Goal: Find contact information: Find contact information

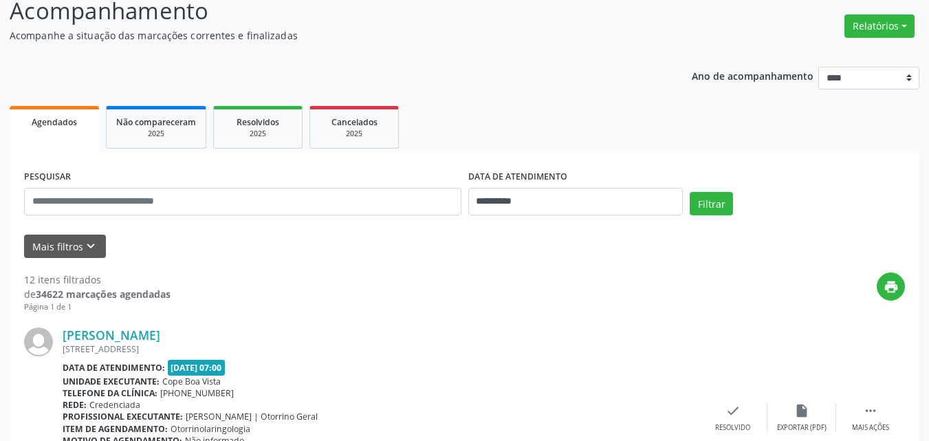
scroll to position [69, 0]
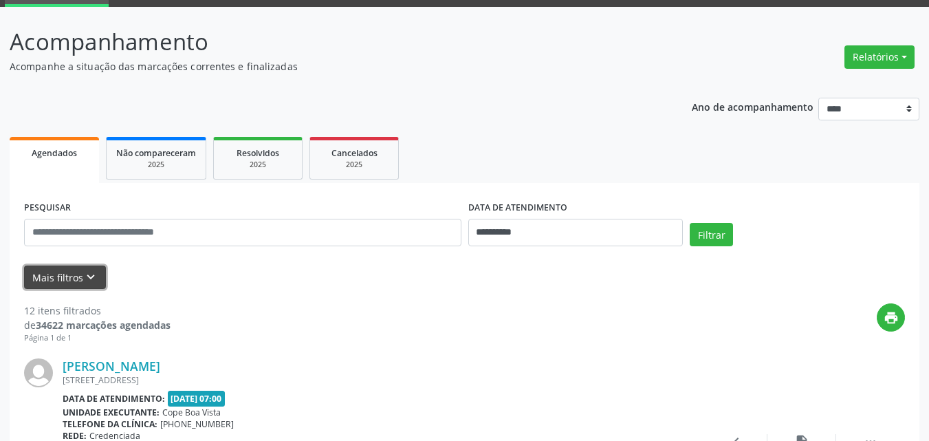
click at [91, 268] on button "Mais filtros keyboard_arrow_down" at bounding box center [65, 277] width 82 height 24
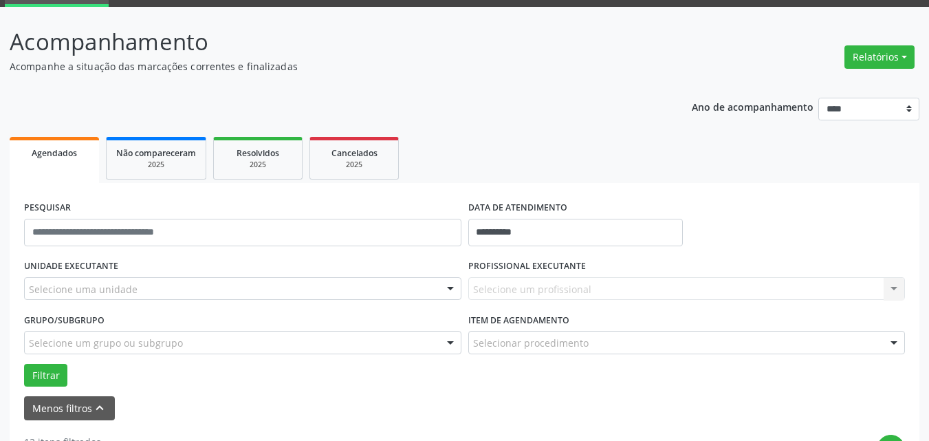
click at [156, 285] on div "Selecione uma unidade" at bounding box center [242, 288] width 437 height 23
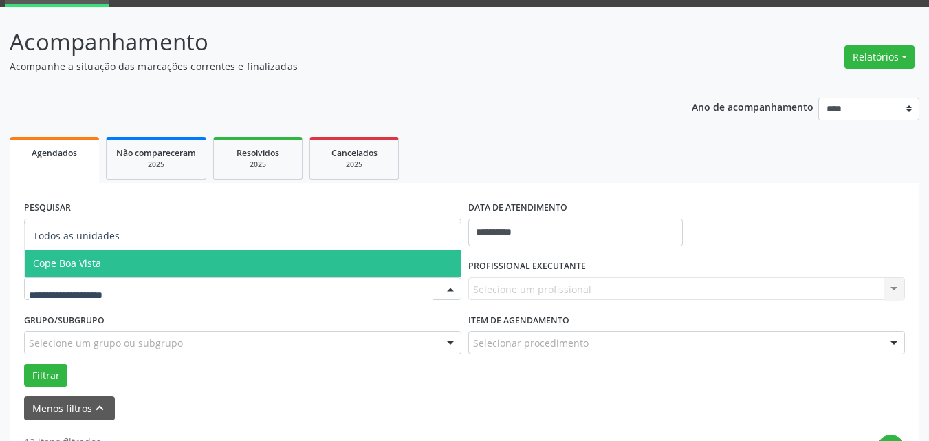
drag, startPoint x: 138, startPoint y: 263, endPoint x: 294, endPoint y: 279, distance: 156.2
click at [140, 263] on span "Cope Boa Vista" at bounding box center [243, 264] width 436 height 28
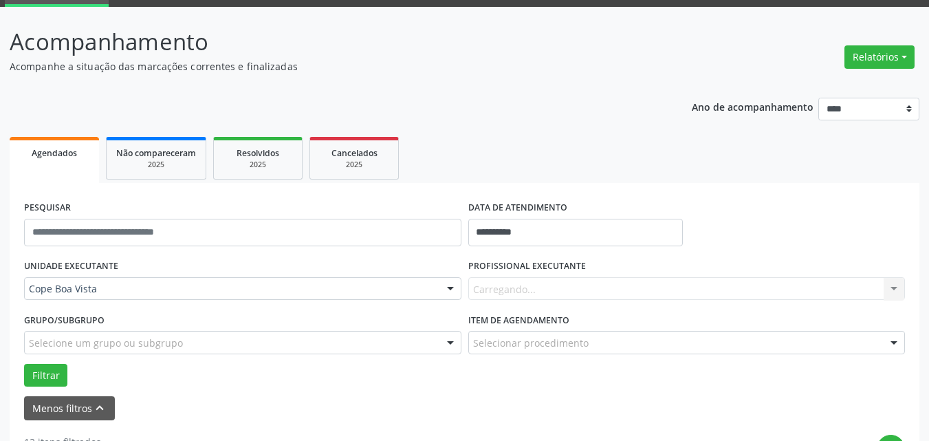
drag, startPoint x: 580, startPoint y: 267, endPoint x: 572, endPoint y: 288, distance: 22.0
click at [582, 271] on label "PROFISSIONAL EXECUTANTE" at bounding box center [527, 266] width 118 height 21
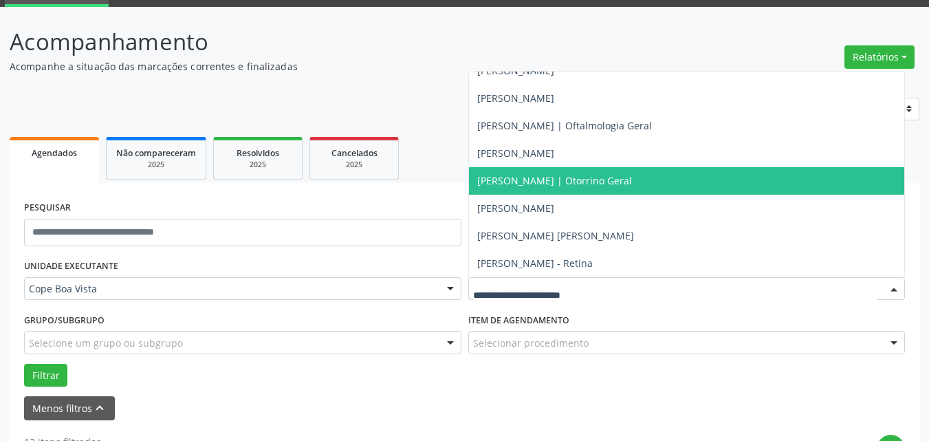
click at [536, 187] on span "[PERSON_NAME] | Otorrino Geral" at bounding box center [687, 181] width 436 height 28
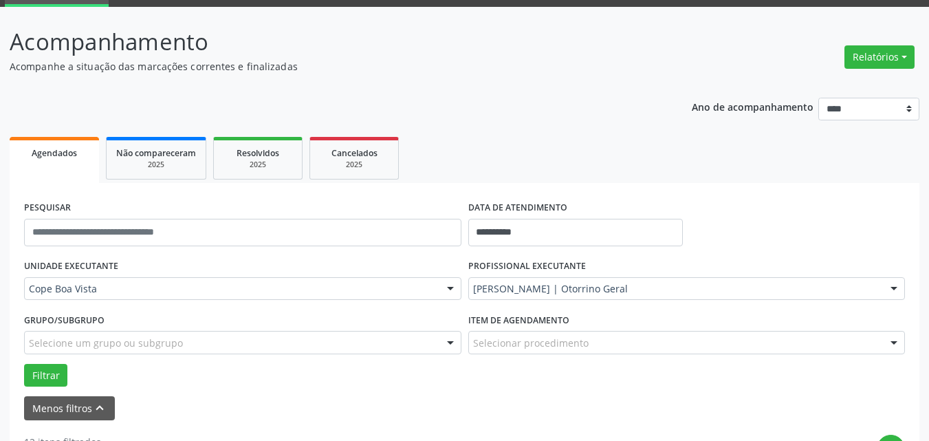
click at [45, 373] on button "Filtrar" at bounding box center [45, 375] width 43 height 23
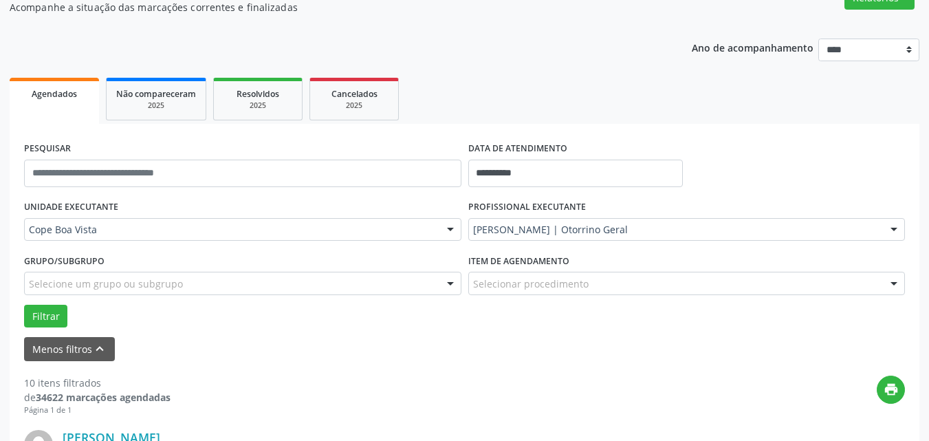
scroll to position [0, 0]
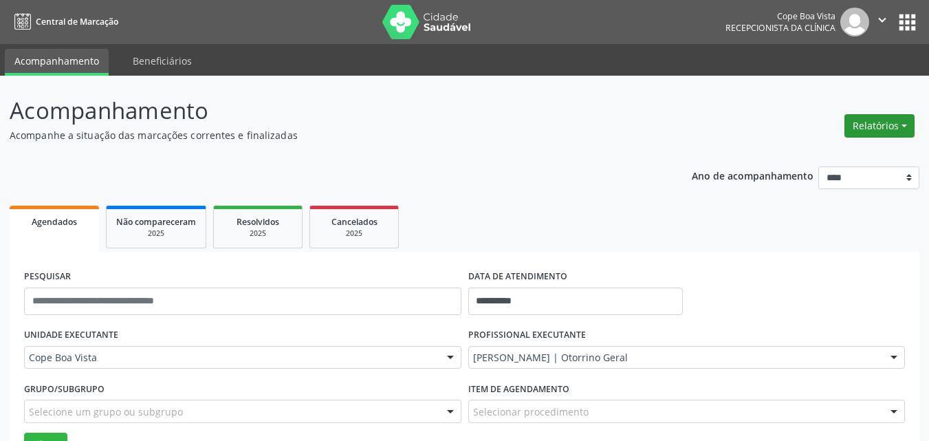
click at [885, 137] on button "Relatórios" at bounding box center [879, 125] width 70 height 23
click at [832, 151] on link "Agendamentos" at bounding box center [841, 155] width 148 height 19
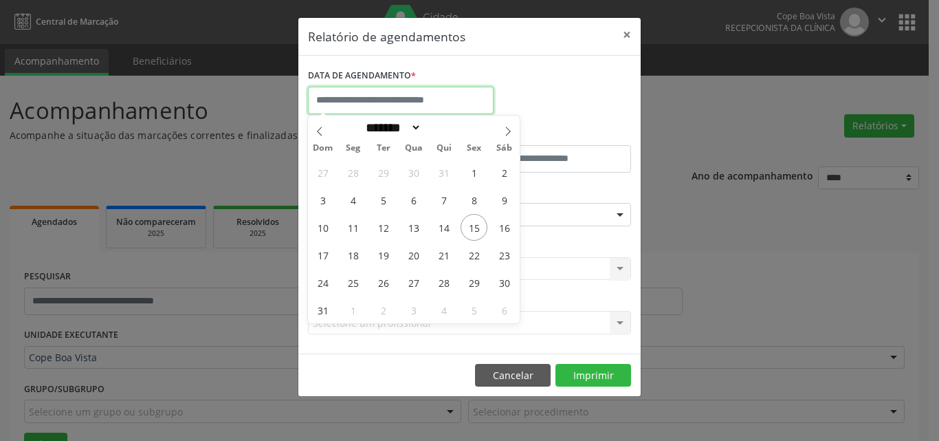
click at [481, 98] on input "text" at bounding box center [401, 101] width 186 height 28
click at [467, 224] on span "15" at bounding box center [474, 227] width 27 height 27
type input "**********"
click at [467, 224] on span "15" at bounding box center [474, 227] width 27 height 27
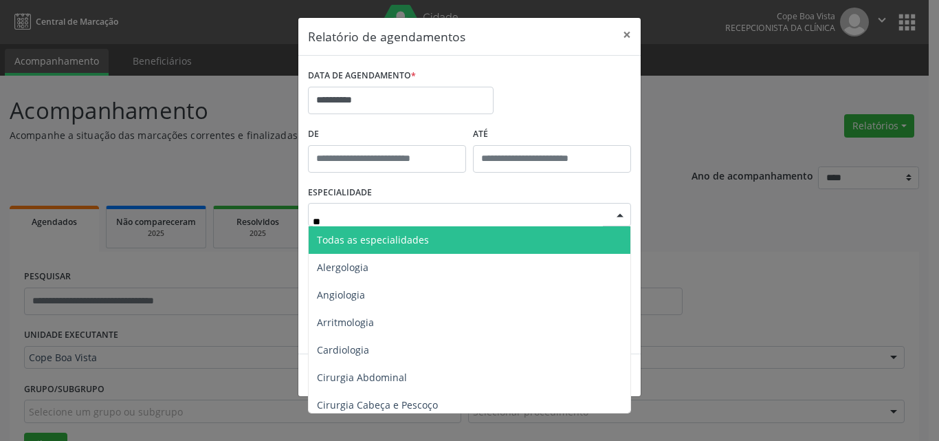
type input "***"
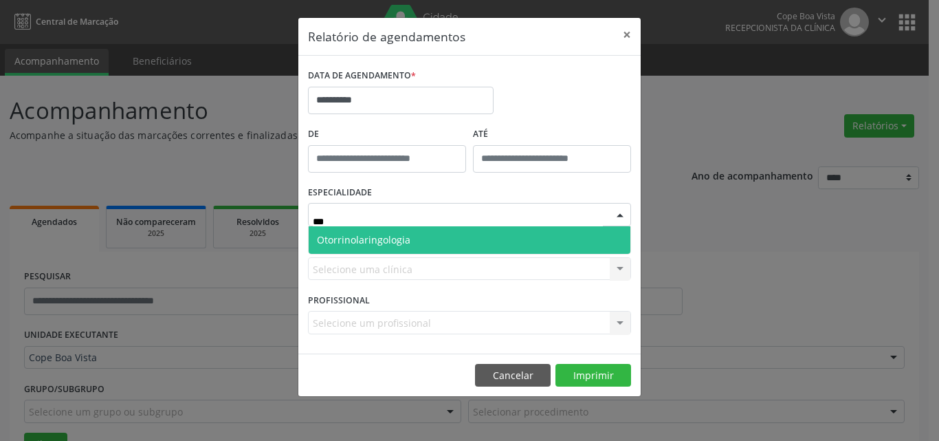
click at [387, 239] on span "Otorrinolaringologia" at bounding box center [364, 239] width 94 height 13
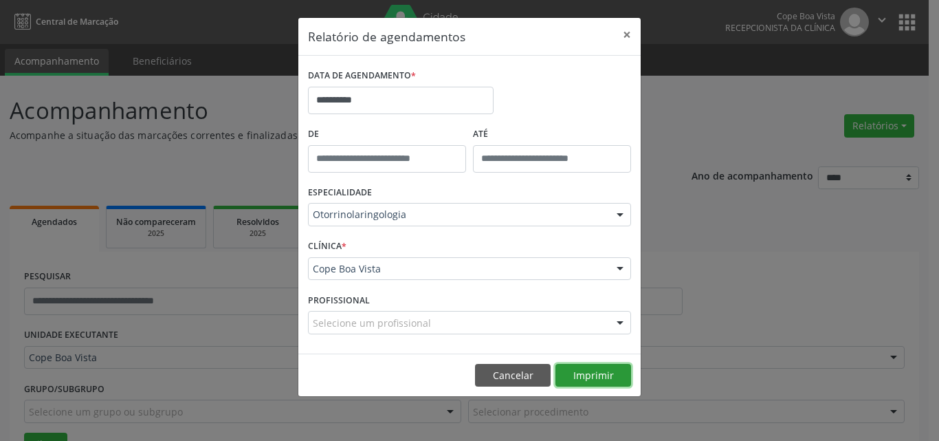
click at [611, 373] on button "Imprimir" at bounding box center [594, 375] width 76 height 23
click at [512, 377] on button "Cancelar" at bounding box center [513, 375] width 76 height 23
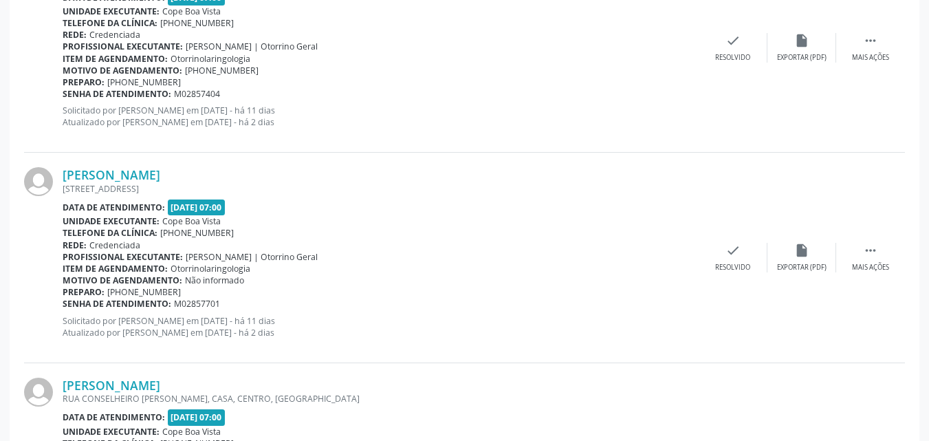
scroll to position [1444, 0]
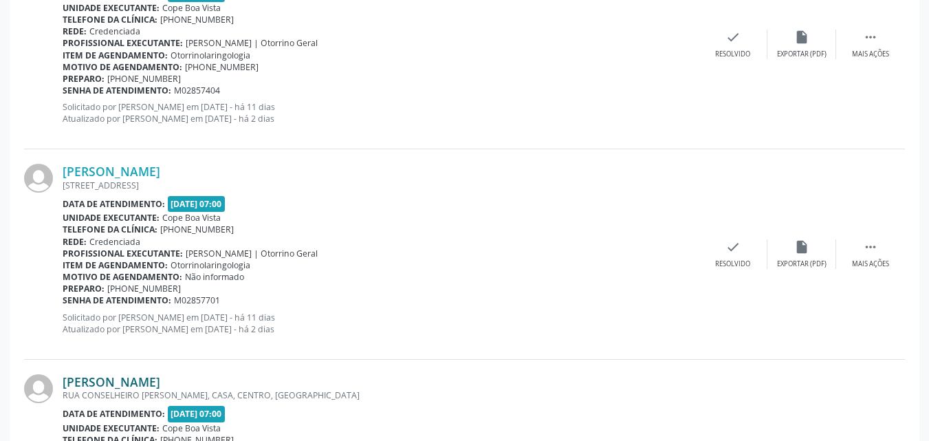
click at [131, 377] on link "[PERSON_NAME]" at bounding box center [112, 381] width 98 height 15
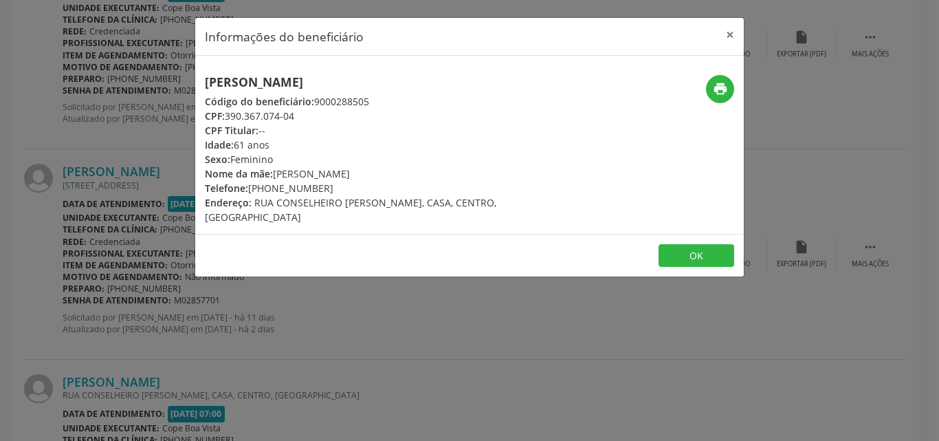
click at [280, 86] on h5 "[PERSON_NAME]" at bounding box center [378, 82] width 347 height 14
copy div "[PERSON_NAME]"
copy div "87) 99921-1764"
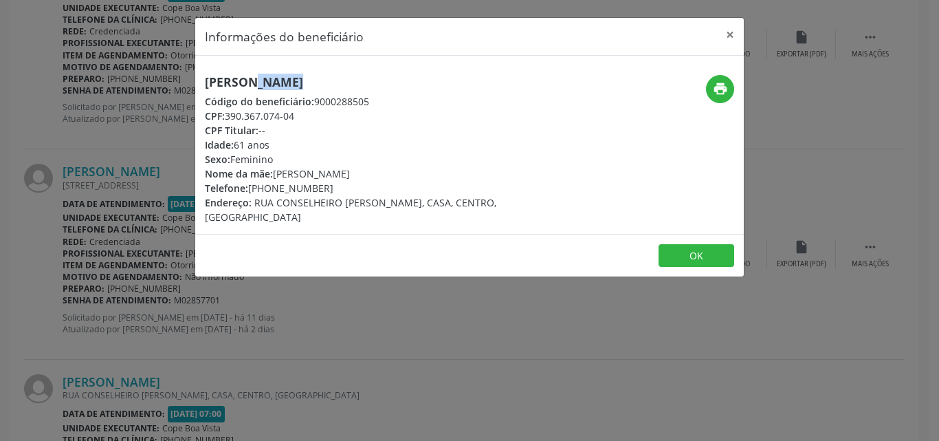
drag, startPoint x: 252, startPoint y: 188, endPoint x: 338, endPoint y: 184, distance: 86.0
click at [337, 184] on div "Telefone: [PHONE_NUMBER]" at bounding box center [378, 188] width 347 height 14
drag, startPoint x: 698, startPoint y: 258, endPoint x: 688, endPoint y: 260, distance: 10.5
click at [699, 258] on button "OK" at bounding box center [697, 255] width 76 height 23
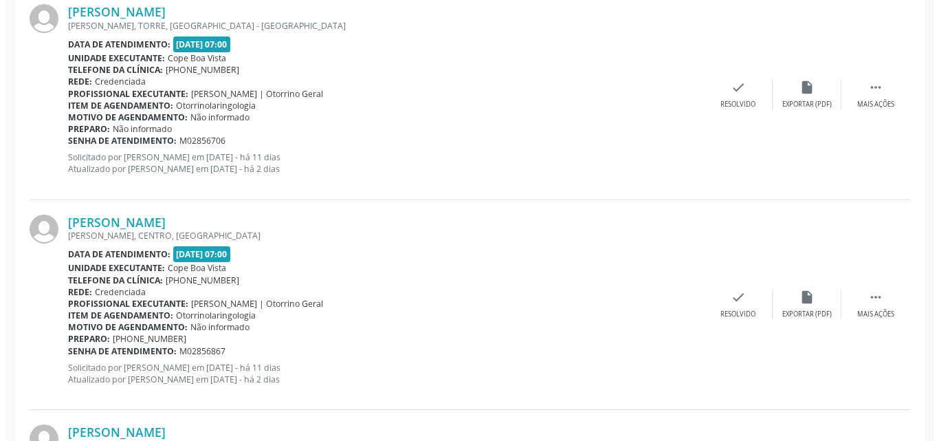
scroll to position [963, 0]
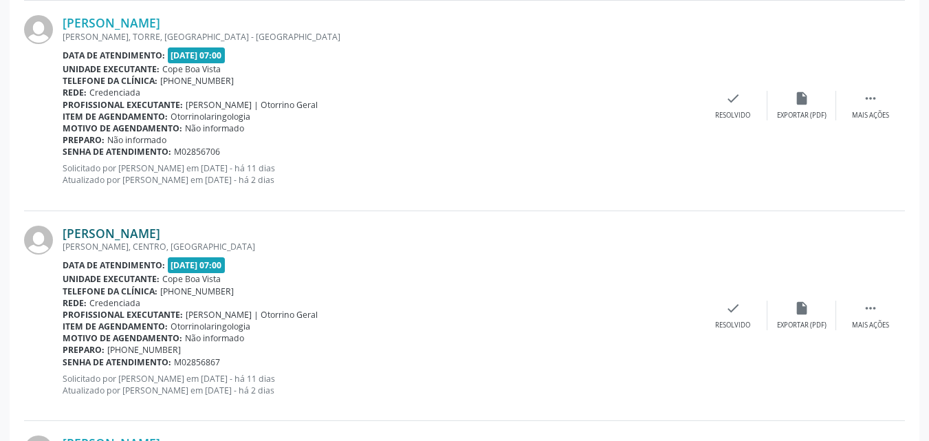
click at [126, 235] on link "[PERSON_NAME]" at bounding box center [112, 233] width 98 height 15
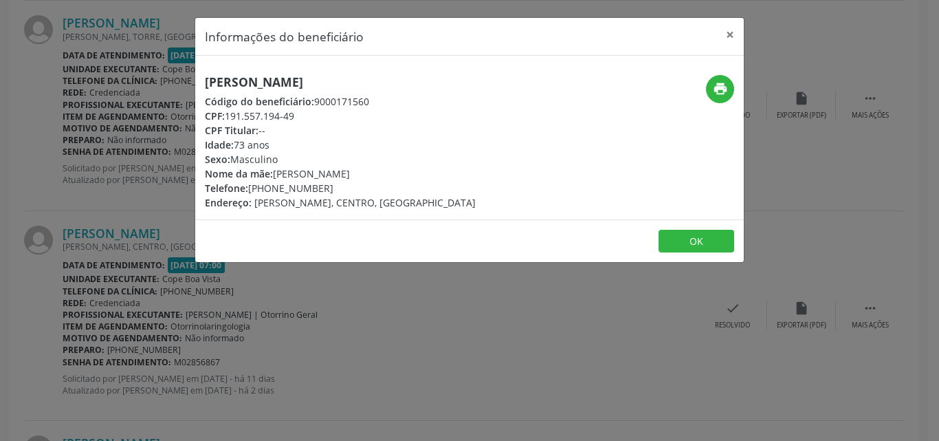
click at [299, 72] on div "[PERSON_NAME] Código do beneficiário: 9000171560 CPF: 191.557.194-49 CPF Titula…" at bounding box center [469, 138] width 549 height 164
copy div "[PERSON_NAME]"
copy div "81) 99672-9522"
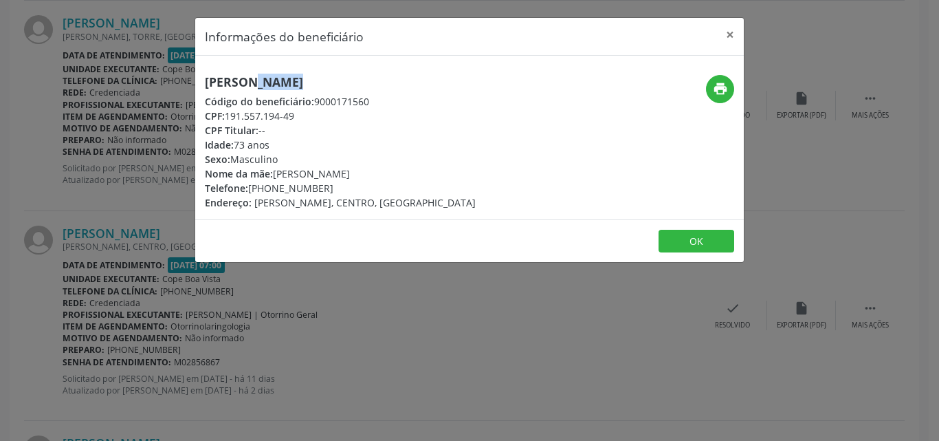
drag, startPoint x: 252, startPoint y: 188, endPoint x: 329, endPoint y: 188, distance: 77.0
click at [329, 188] on div "Telefone: [PHONE_NUMBER]" at bounding box center [340, 188] width 271 height 14
